Goal: Task Accomplishment & Management: Manage account settings

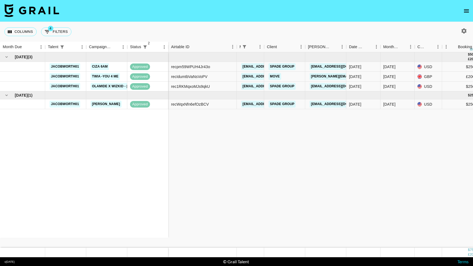
click at [467, 13] on icon "open drawer" at bounding box center [466, 11] width 7 height 7
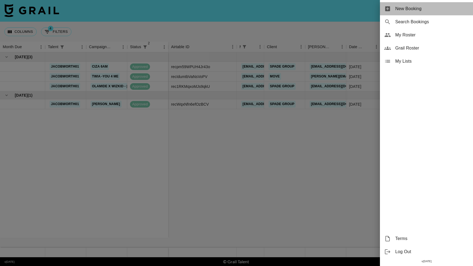
click at [412, 7] on span "New Booking" at bounding box center [431, 8] width 73 height 7
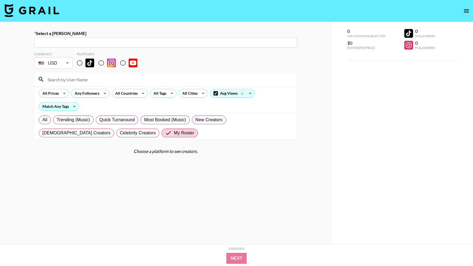
click at [467, 8] on icon "open drawer" at bounding box center [466, 11] width 7 height 7
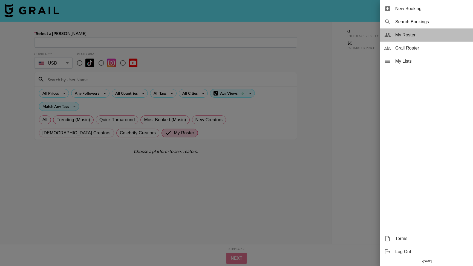
click at [411, 35] on span "My Roster" at bounding box center [431, 35] width 73 height 7
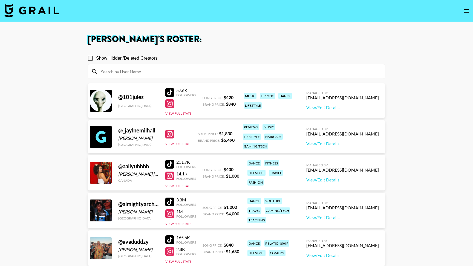
click at [203, 76] on input at bounding box center [240, 71] width 284 height 9
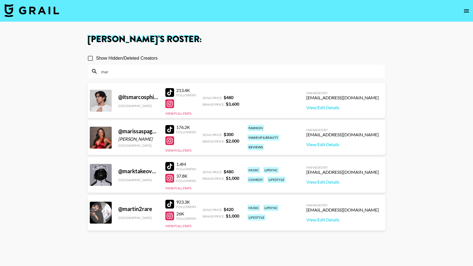
type input "mar"
click at [48, 149] on main "[PERSON_NAME] 's Roster: Show Hidden/Deleted Creators mar @ itsmarcosphilip [GE…" at bounding box center [236, 153] width 473 height 262
